Goal: Task Accomplishment & Management: Complete application form

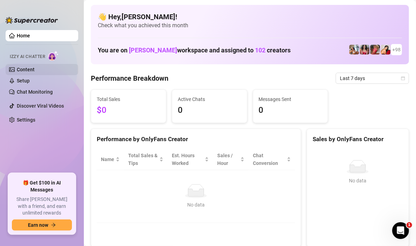
click at [30, 71] on link "Content" at bounding box center [26, 70] width 18 height 6
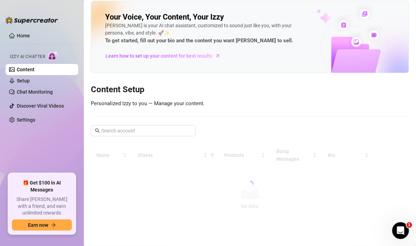
scroll to position [5, 0]
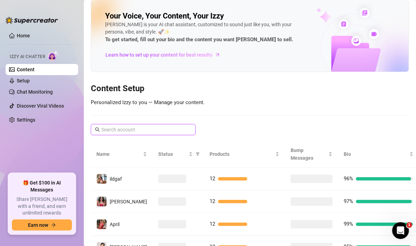
click at [140, 131] on input "text" at bounding box center [143, 130] width 84 height 8
type input "mon"
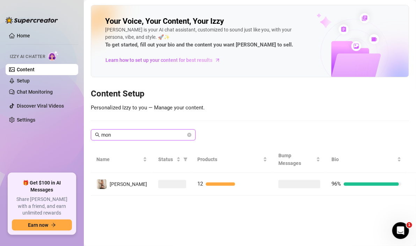
scroll to position [0, 0]
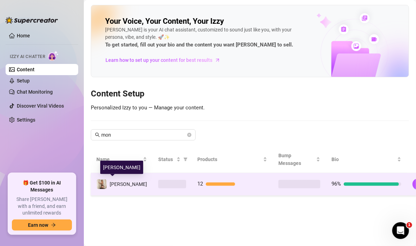
click at [122, 185] on span "[PERSON_NAME]" at bounding box center [128, 184] width 37 height 6
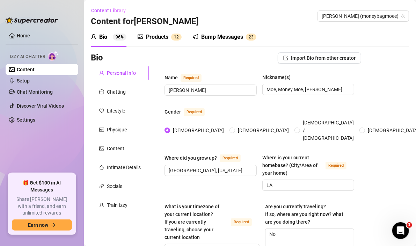
radio input "true"
type input "[DATE]"
click at [21, 35] on link "Home" at bounding box center [23, 36] width 13 height 6
click at [35, 71] on link "Content" at bounding box center [26, 70] width 18 height 6
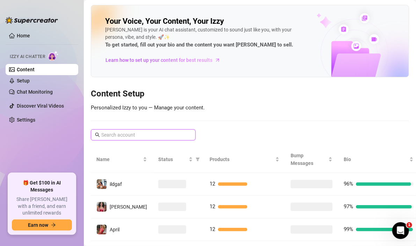
click at [137, 132] on input "text" at bounding box center [143, 135] width 84 height 8
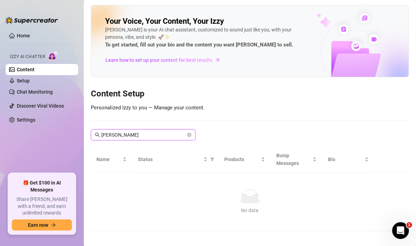
scroll to position [5, 0]
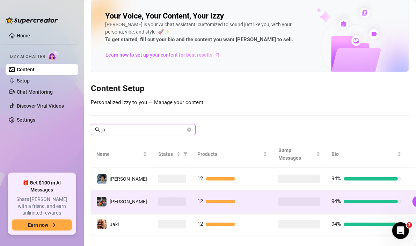
type input "ja"
click at [124, 202] on span "[PERSON_NAME]" at bounding box center [128, 202] width 37 height 6
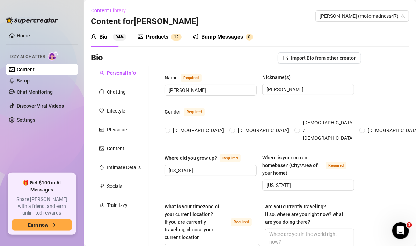
type input "[PERSON_NAME]"
type input "[US_STATE]"
type input "Straight, [DEMOGRAPHIC_DATA]"
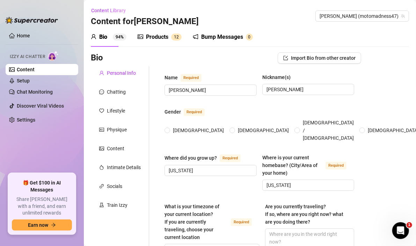
type input "Single"
type input "5 Dogs – [PERSON_NAME] (Great Dane), [PERSON_NAME] (Great Dane), [DEMOGRAPHIC_D…"
type input "Content creator on OnlyFans, social media influencer"
type input "Various [DEMOGRAPHIC_DATA] jobs in retail, event hosting, and nightlife promoti…"
type input "High school graduate, some college"
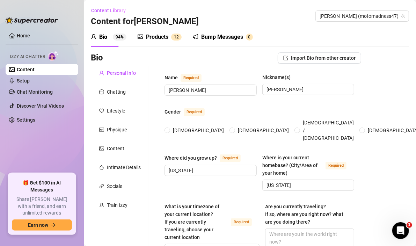
type input "Open-minded, loves adventure and freedom, values honesty and fun"
type textarea "Grow my online presence, attend as many festivals and events as possible, trave…"
type textarea "Once tried to ride a horse while wearing heels - ended up in the mud laughing w…"
type textarea "I can ride almost anything with wheels; i have a secret talent for freestyle da…"
type textarea "i ride big dirt bikes, thats my whole niche. i make content with a [DEMOGRAPHIC…"
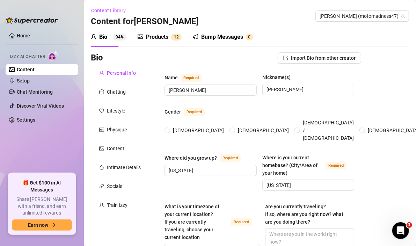
radio input "true"
type input "[DATE]"
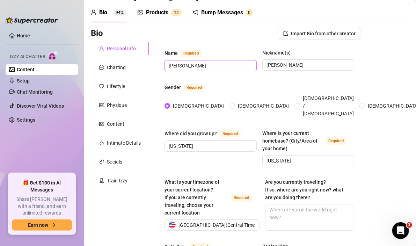
scroll to position [35, 0]
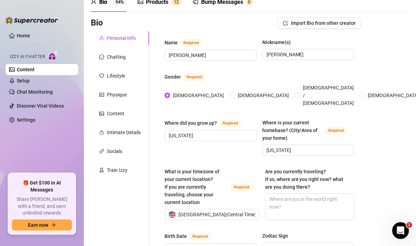
click at [35, 70] on link "Content" at bounding box center [26, 70] width 18 height 6
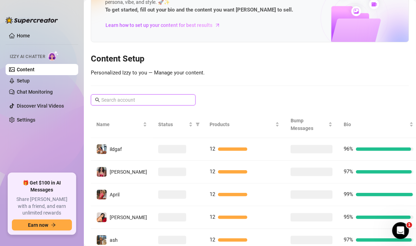
click at [133, 98] on input "text" at bounding box center [143, 100] width 84 height 8
click at [137, 98] on input "text" at bounding box center [143, 100] width 84 height 8
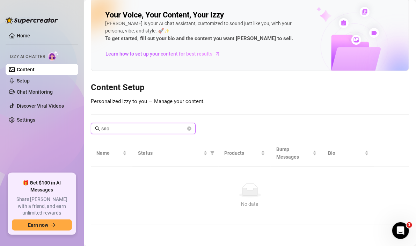
scroll to position [5, 0]
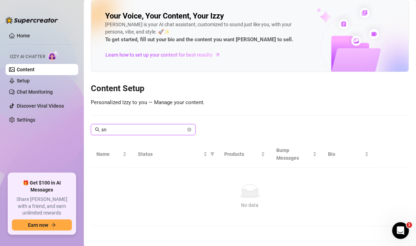
type input "s"
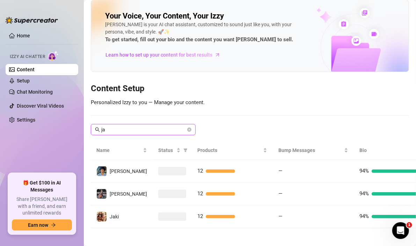
scroll to position [13, 0]
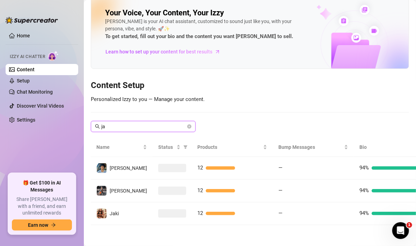
click at [142, 123] on input "ja" at bounding box center [143, 127] width 84 height 8
type input "v"
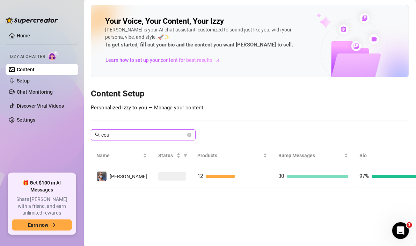
scroll to position [0, 0]
type input "cour"
click at [128, 178] on div "[PERSON_NAME]" at bounding box center [128, 176] width 37 height 8
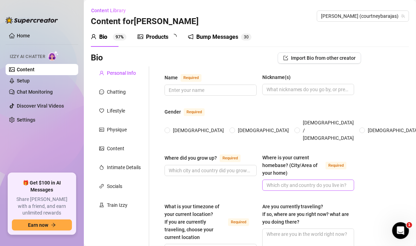
type input "[PERSON_NAME]"
type input "Eastern [US_STATE]"
type textarea "No"
type input "Straight"
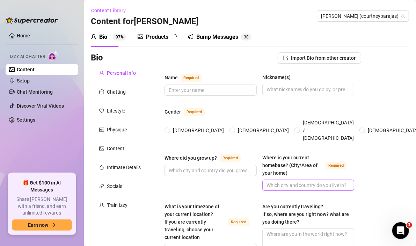
type input "Single"
type input "Not shared"
type input "None"
type input "Student & OF creator"
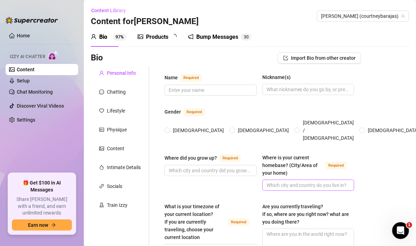
type input "dance coach"
type input "Health Services Administration, interested in real estate"
type input "Nothing specific (spiritual/open-minded)"
type input "values independence, confidence, and hard work"
type textarea "Graduate, succeed in real estate/health services, travel, live near the ocean"
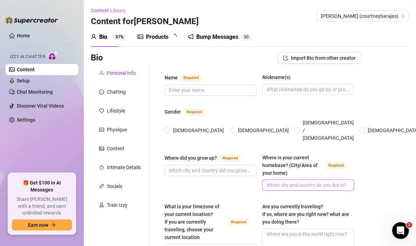
type textarea "Once fell off a kneeboard mid-flip and lost my bikini top—kept riding like noth…"
type textarea "Have 8 tattoos and 11 ear piercings; favorite tattoo is a thresher shark; train…"
type textarea "I'm a mix of beach-girl vibes and Midwest charm; loves connecting with people a…"
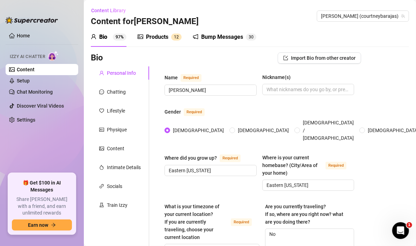
radio input "true"
type input "[DATE]"
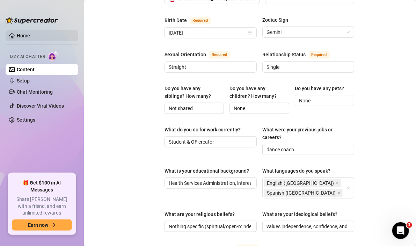
scroll to position [244, 0]
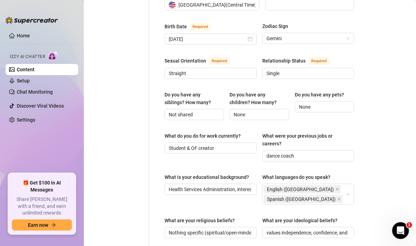
click at [35, 71] on link "Content" at bounding box center [26, 70] width 18 height 6
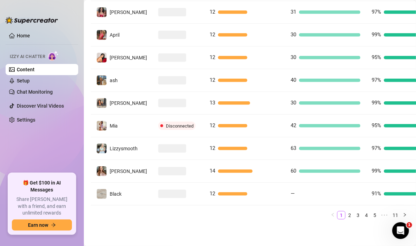
scroll to position [16, 0]
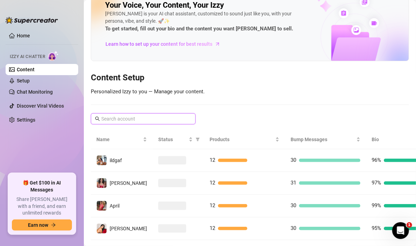
click at [148, 117] on input "text" at bounding box center [143, 119] width 84 height 8
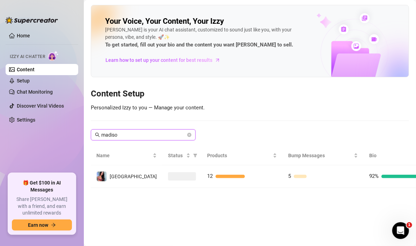
type input "madison"
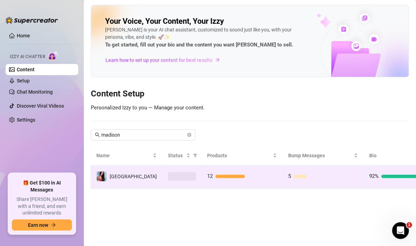
click at [129, 171] on td "[GEOGRAPHIC_DATA]" at bounding box center [127, 176] width 72 height 23
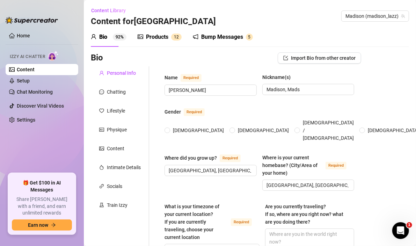
type input "[PERSON_NAME]"
type input "Madison, Mads"
type input "[GEOGRAPHIC_DATA], [GEOGRAPHIC_DATA]"
type input "[DEMOGRAPHIC_DATA]"
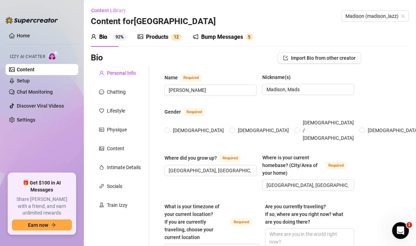
type input "Single & thriving ✨"
type input "Yes, a spoiled little Frenchie 🐶"
type input "Full-time creator + beauty girlie"
type input "aesthetician & skincare specialist"
type input "high school, beauty school"
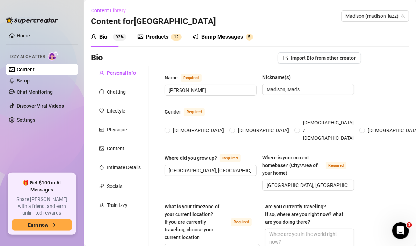
type input "Manifestation, self-love, and women supporting women 💕"
type textarea "To grow my brand, invest in beauty/wellness, and live a soft luxury lifestyle"
type textarea "I once burned my eyebrows off trying to light a candle too close—never again 😅"
type textarea "I’m obsessed with Pilates reformer classes I can do professional-level facials …"
type textarea "I’m a skincare junkie. if you ever need product recs, I’m your girl ✨"
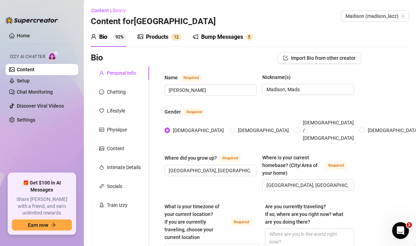
radio input "true"
type input "[DATE]"
click at [35, 72] on link "Content" at bounding box center [26, 70] width 18 height 6
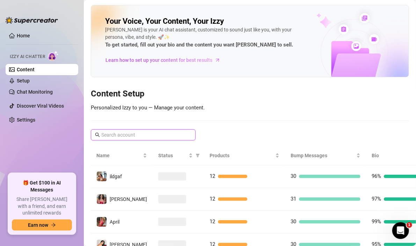
click at [109, 134] on input "text" at bounding box center [143, 135] width 84 height 8
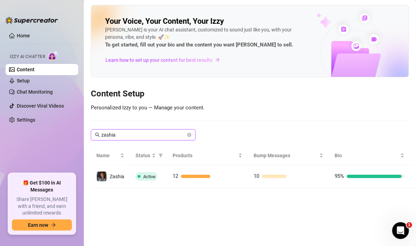
click at [119, 131] on input "zashia" at bounding box center [143, 135] width 84 height 8
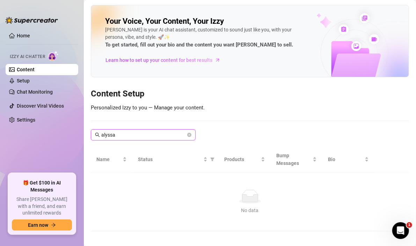
click at [140, 136] on input "alyssa" at bounding box center [143, 135] width 84 height 8
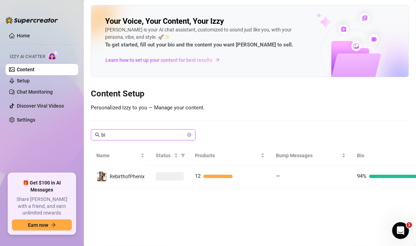
click at [120, 149] on div "Click to sort ascending" at bounding box center [120, 149] width 0 height 0
click at [161, 131] on input "bi" at bounding box center [143, 135] width 84 height 8
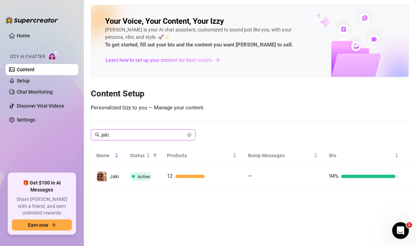
click at [148, 138] on span "jaki" at bounding box center [143, 134] width 105 height 11
click at [147, 135] on input "jaki" at bounding box center [143, 135] width 84 height 8
click at [147, 133] on input "jaki" at bounding box center [143, 135] width 84 height 8
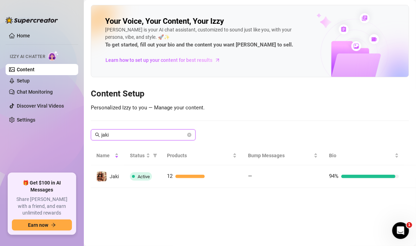
click at [147, 133] on input "jaki" at bounding box center [143, 135] width 84 height 8
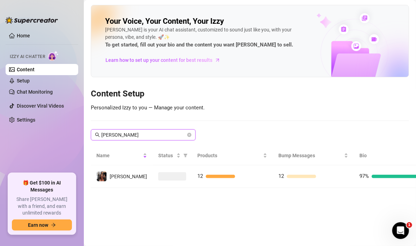
click at [147, 133] on input "[PERSON_NAME]" at bounding box center [143, 135] width 84 height 8
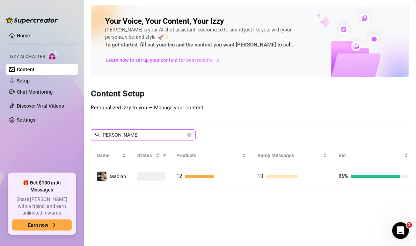
type input "[PERSON_NAME]"
